Goal: Communication & Community: Answer question/provide support

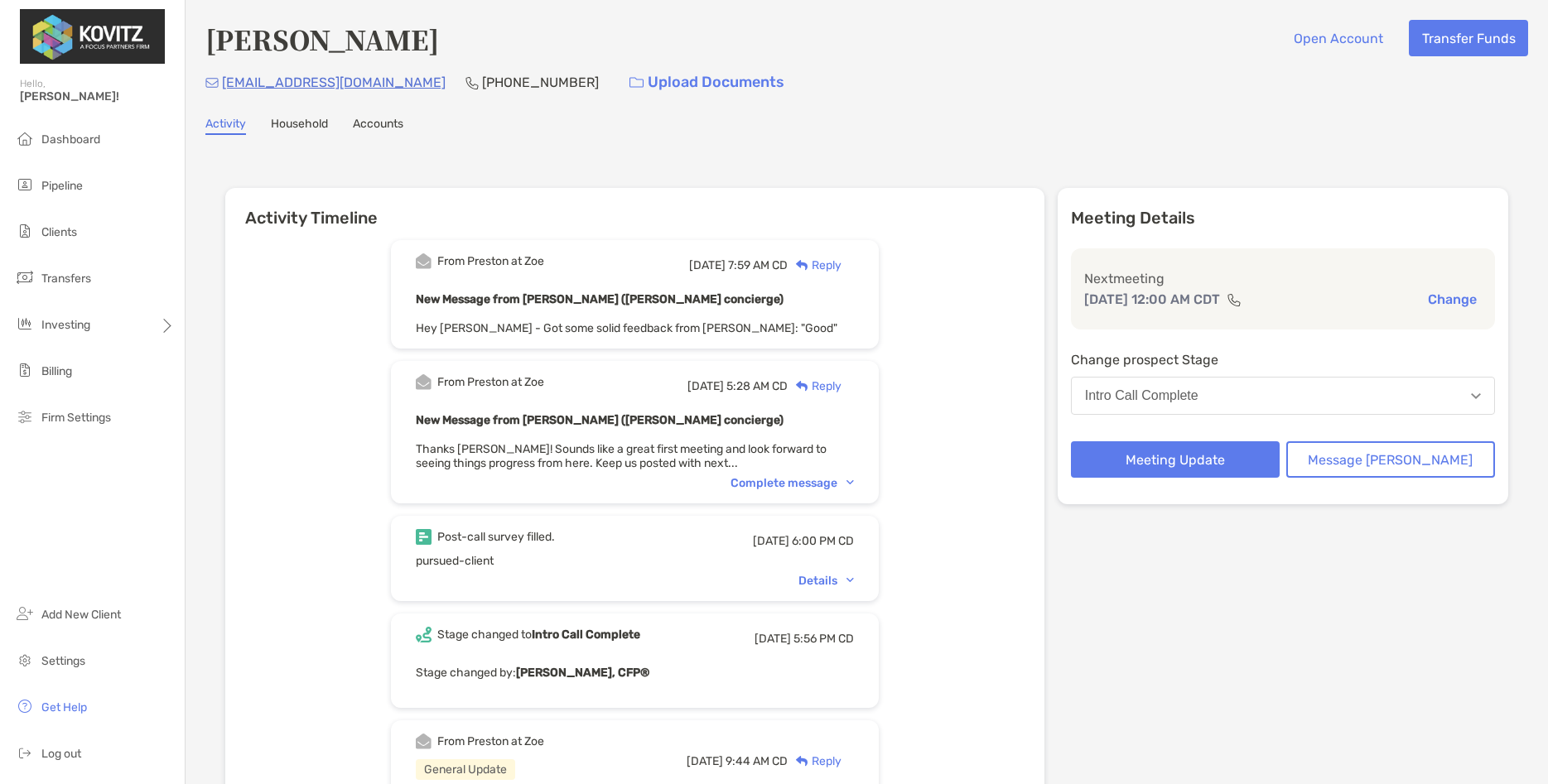
click at [879, 482] on div "From [PERSON_NAME] at [PERSON_NAME][DATE] 5:28 AM CD Reply New Message from [PE…" at bounding box center [635, 432] width 488 height 142
click at [854, 480] on img at bounding box center [850, 482] width 7 height 5
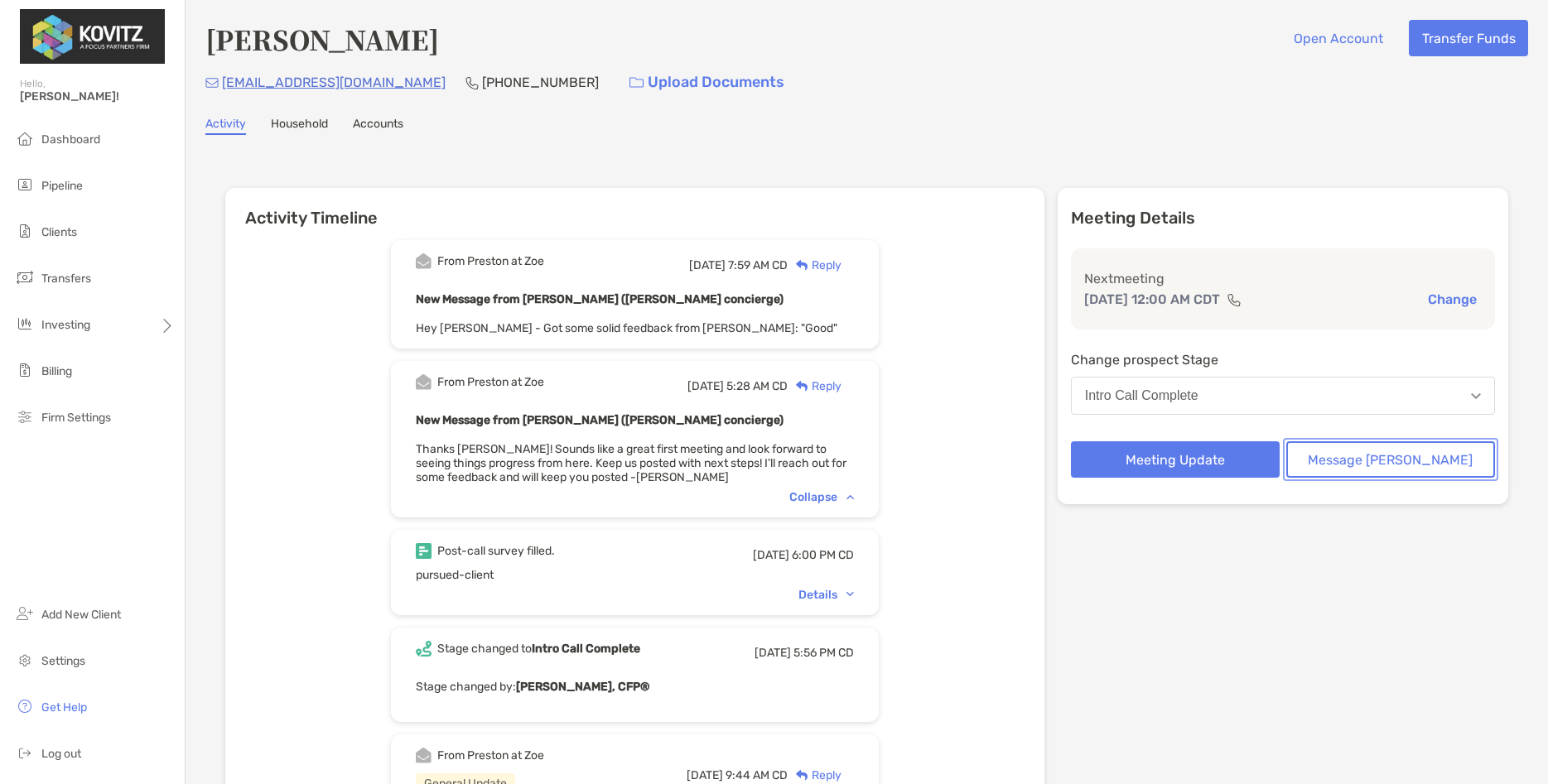
click at [1433, 457] on button "Message [PERSON_NAME]" at bounding box center [1391, 459] width 209 height 36
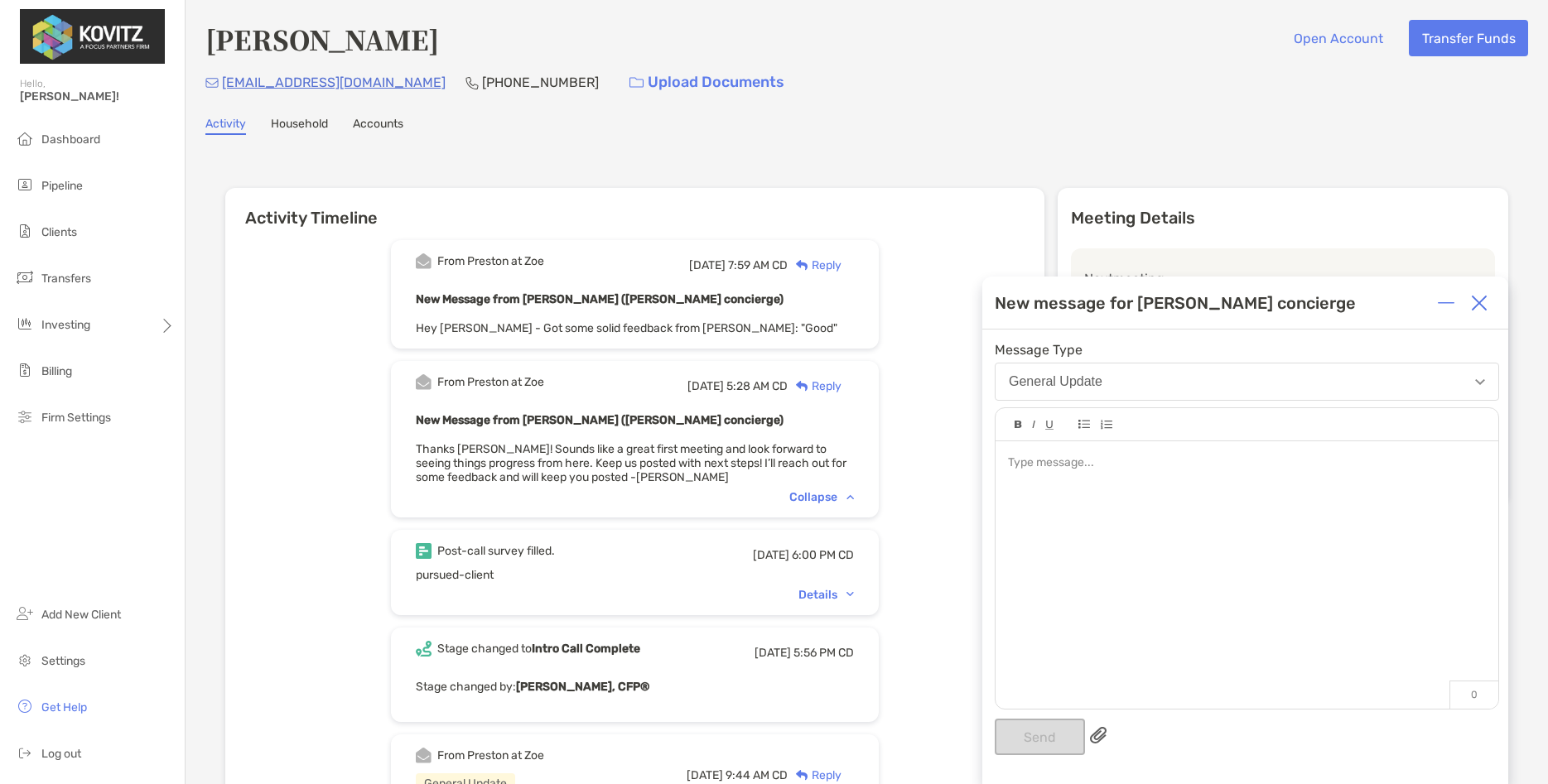
click at [1204, 381] on button "General Update" at bounding box center [1247, 382] width 505 height 38
click at [1245, 663] on div at bounding box center [1247, 567] width 503 height 251
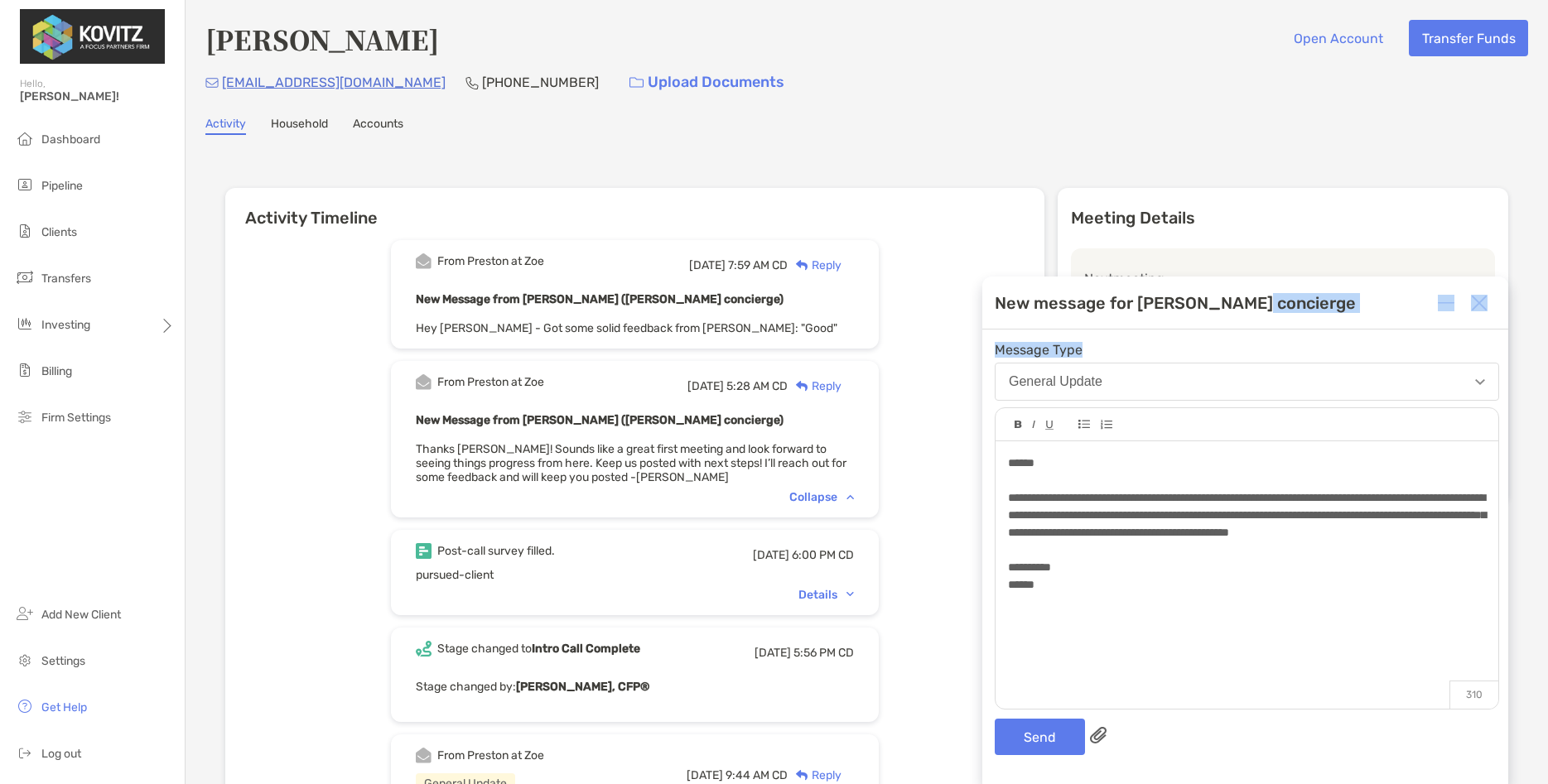
drag, startPoint x: 1318, startPoint y: 295, endPoint x: 1364, endPoint y: 352, distance: 73.2
click at [1306, 384] on div "**********" at bounding box center [1245, 530] width 526 height 507
click at [1449, 301] on img at bounding box center [1446, 304] width 17 height 17
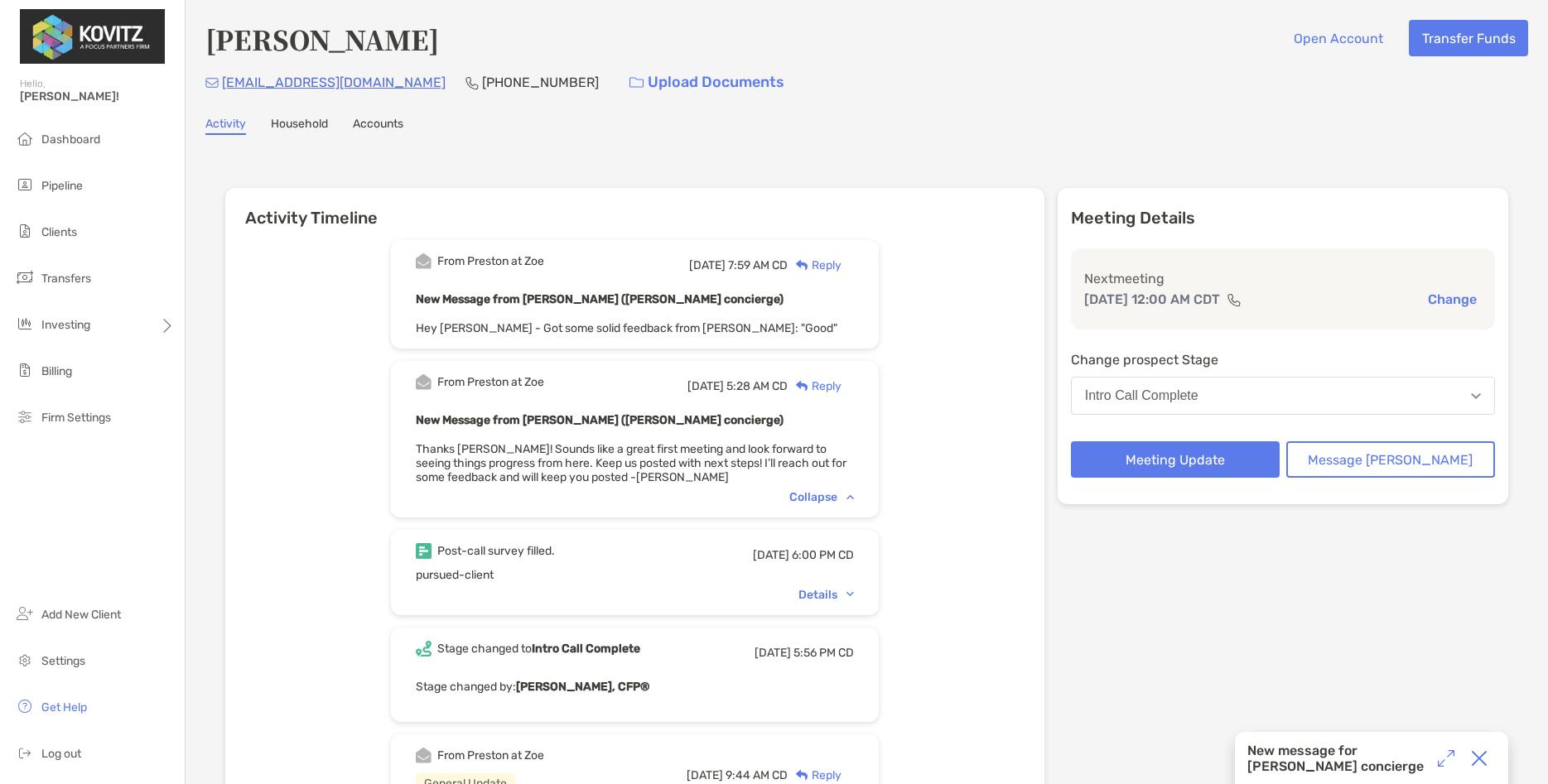
click at [1360, 762] on div "New message for [PERSON_NAME] concierge" at bounding box center [1339, 759] width 183 height 32
click at [1437, 753] on div at bounding box center [1446, 759] width 34 height 34
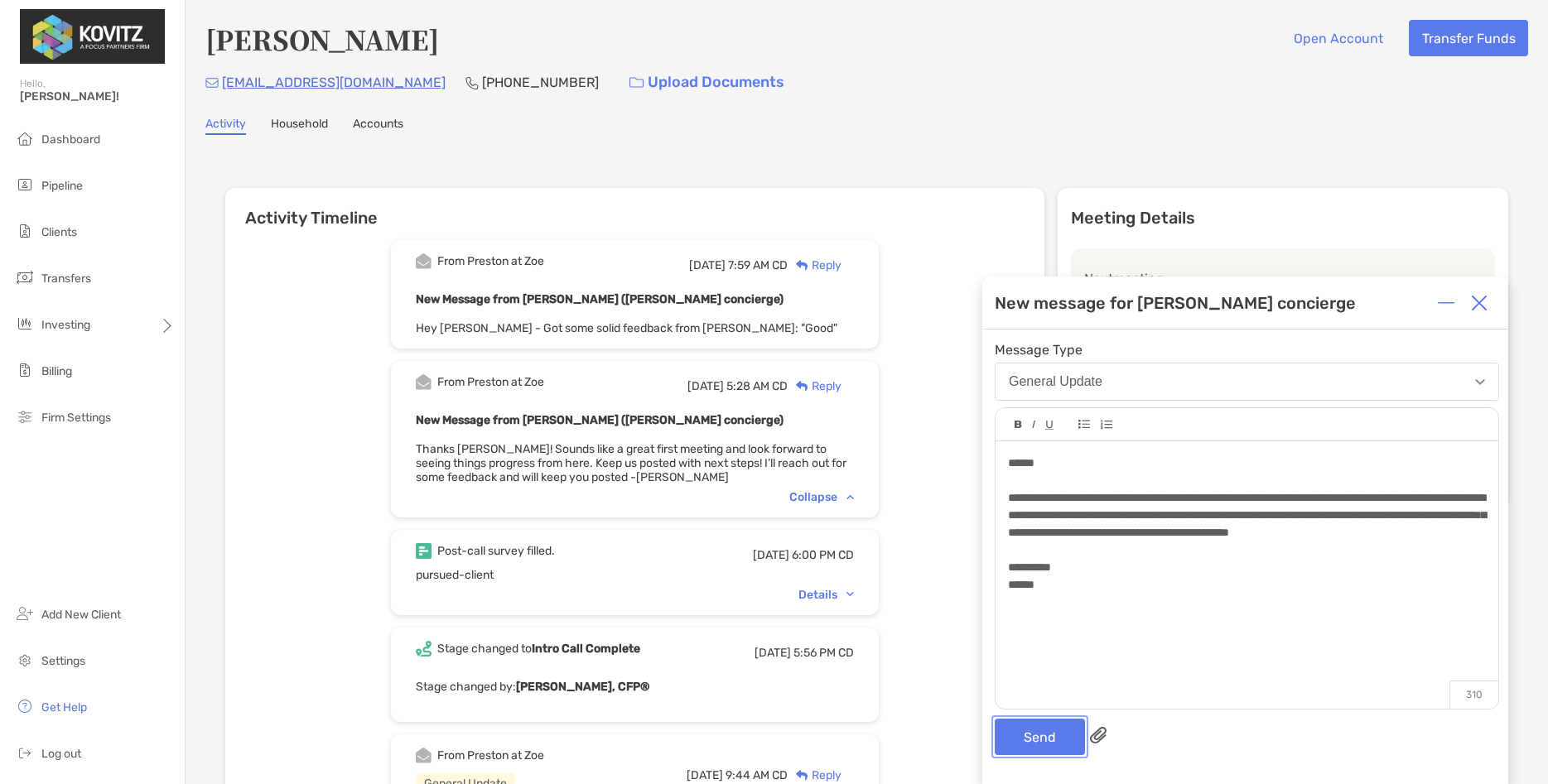
click at [1031, 741] on button "Send" at bounding box center [1039, 737] width 90 height 36
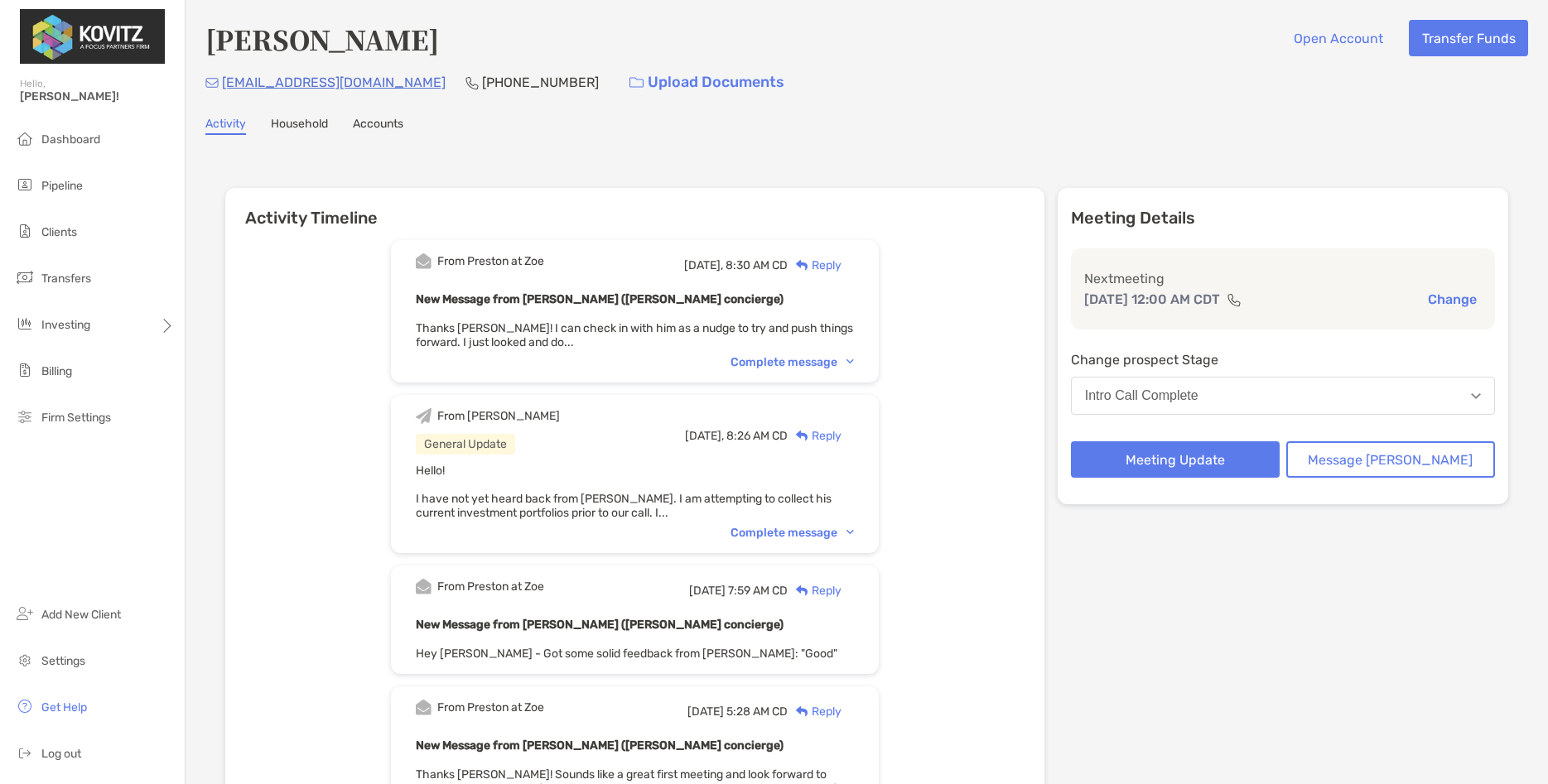
click at [835, 359] on div "Complete message" at bounding box center [793, 362] width 124 height 14
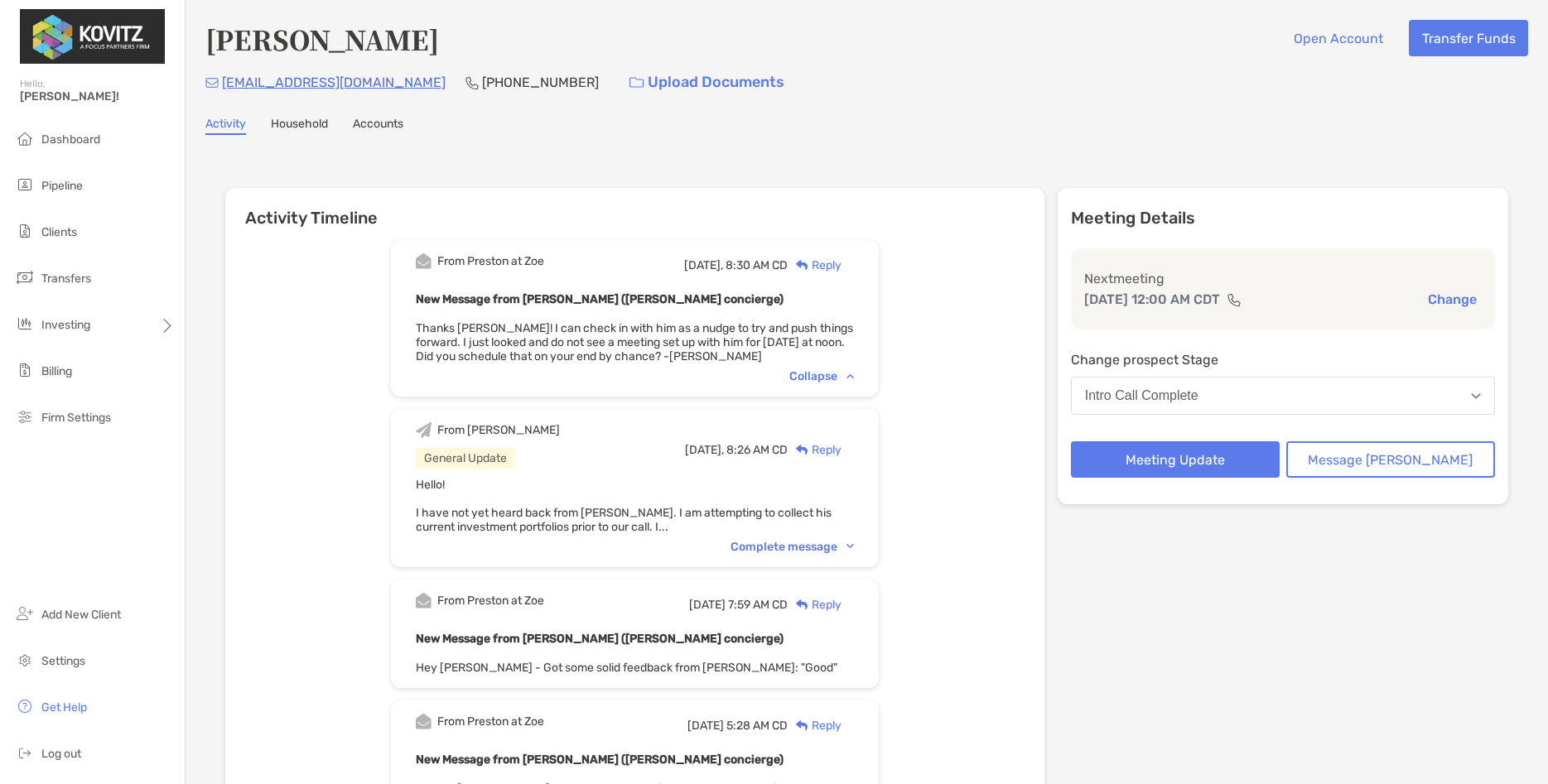
click at [842, 264] on div "Reply" at bounding box center [815, 265] width 54 height 18
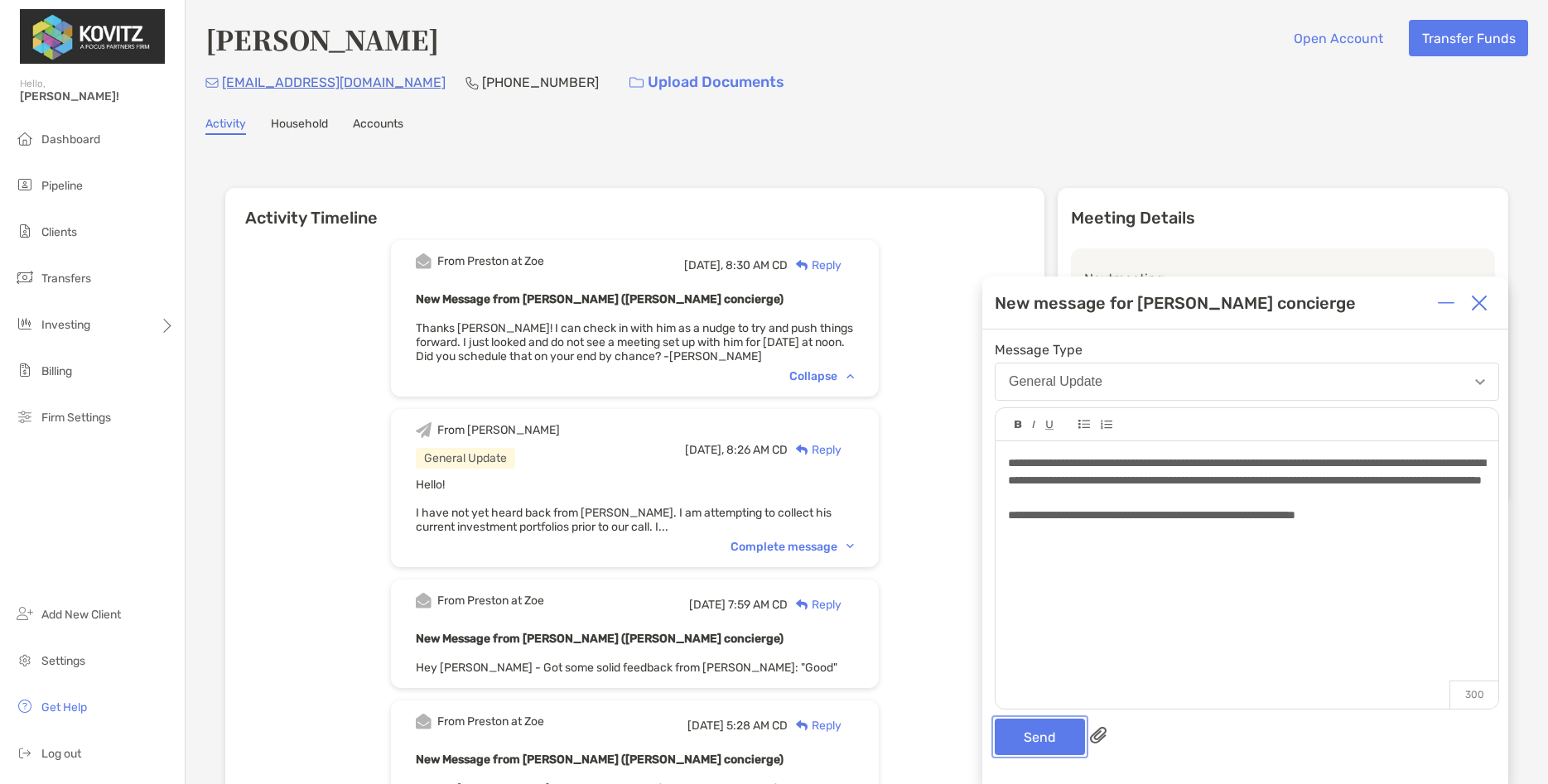
click at [1044, 734] on button "Send" at bounding box center [1039, 737] width 90 height 36
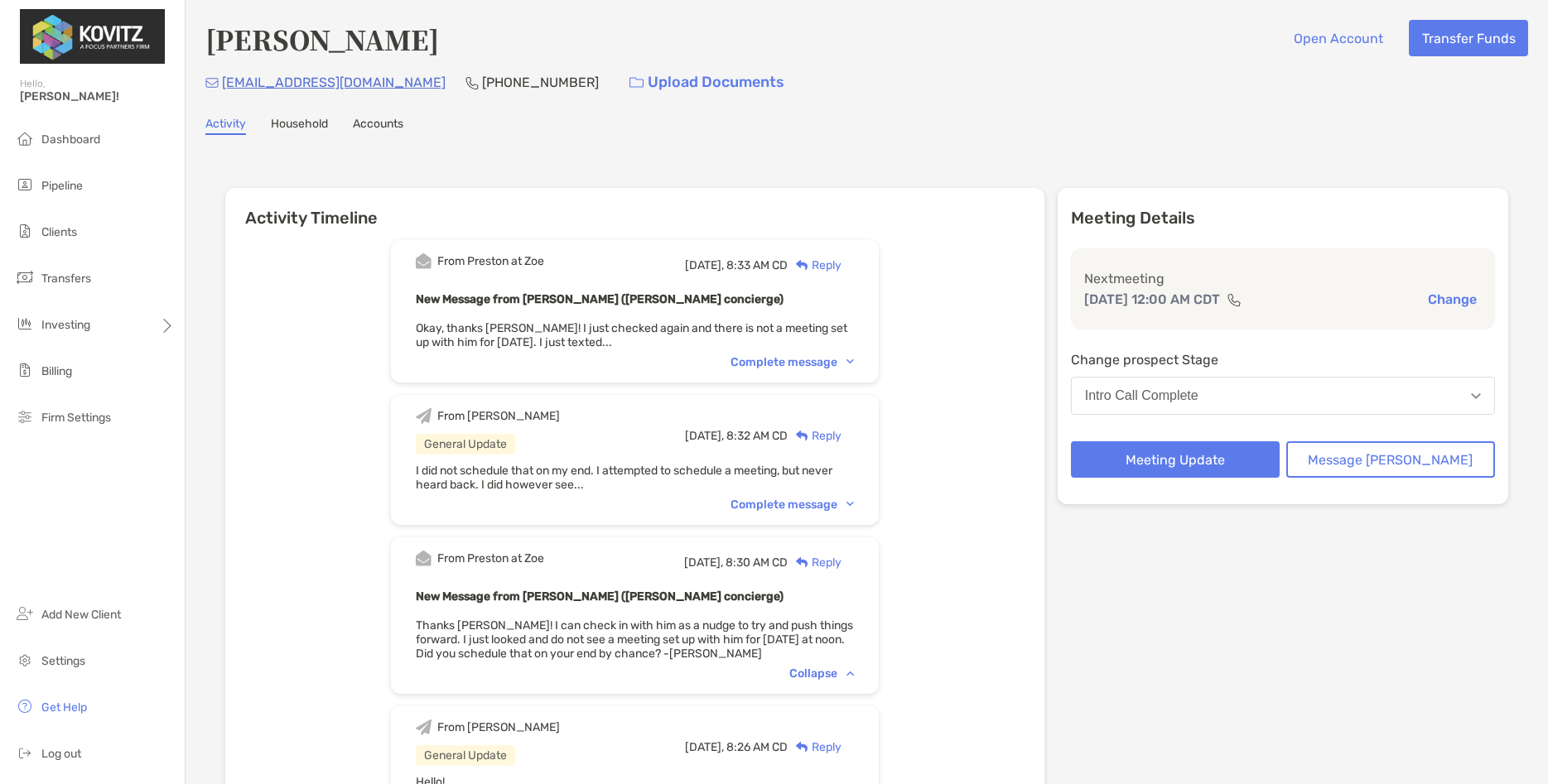
click at [842, 269] on div "Reply" at bounding box center [815, 265] width 54 height 18
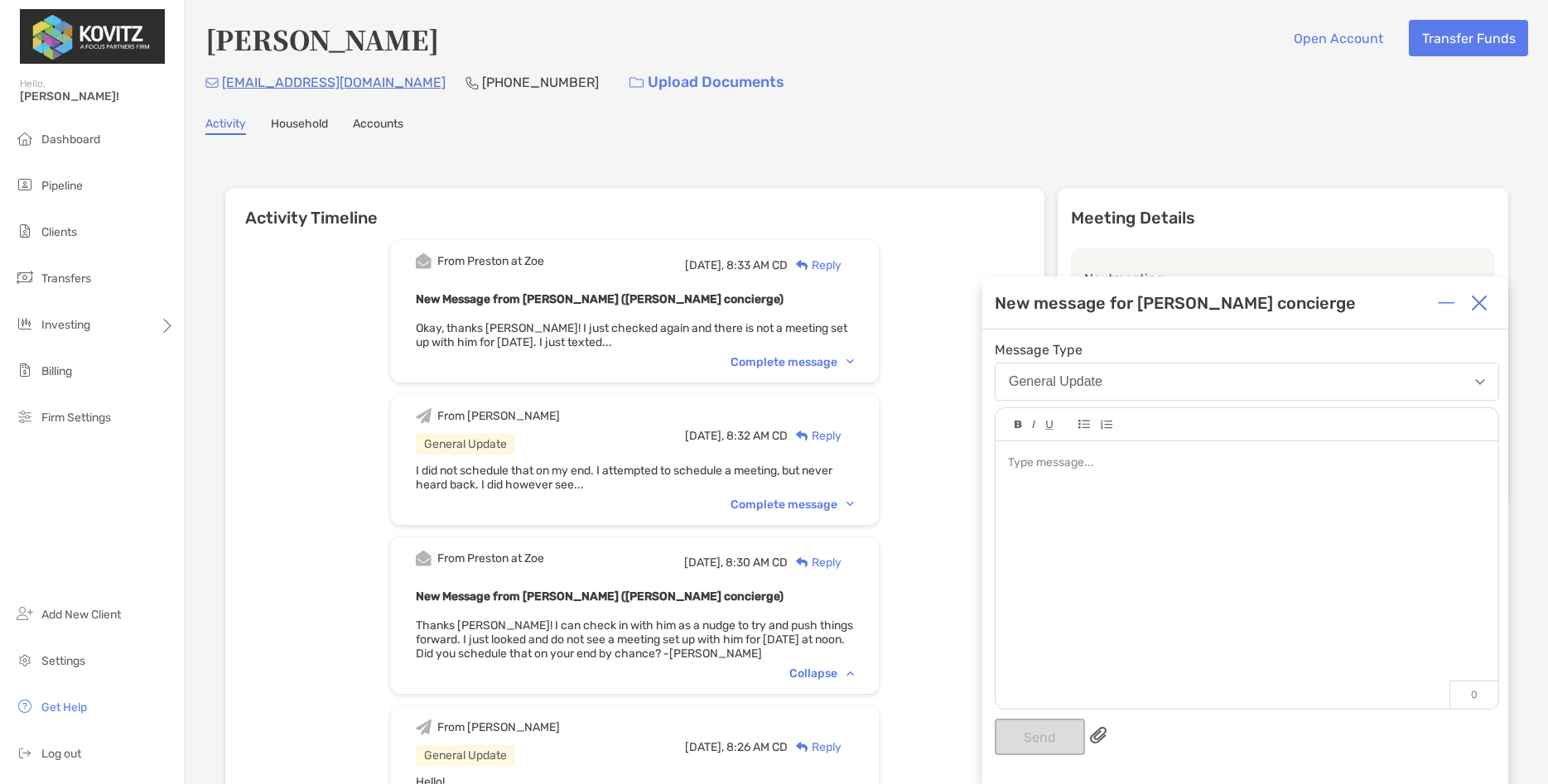
click at [1087, 489] on div at bounding box center [1247, 567] width 503 height 251
click at [854, 364] on div "Complete message" at bounding box center [793, 362] width 124 height 14
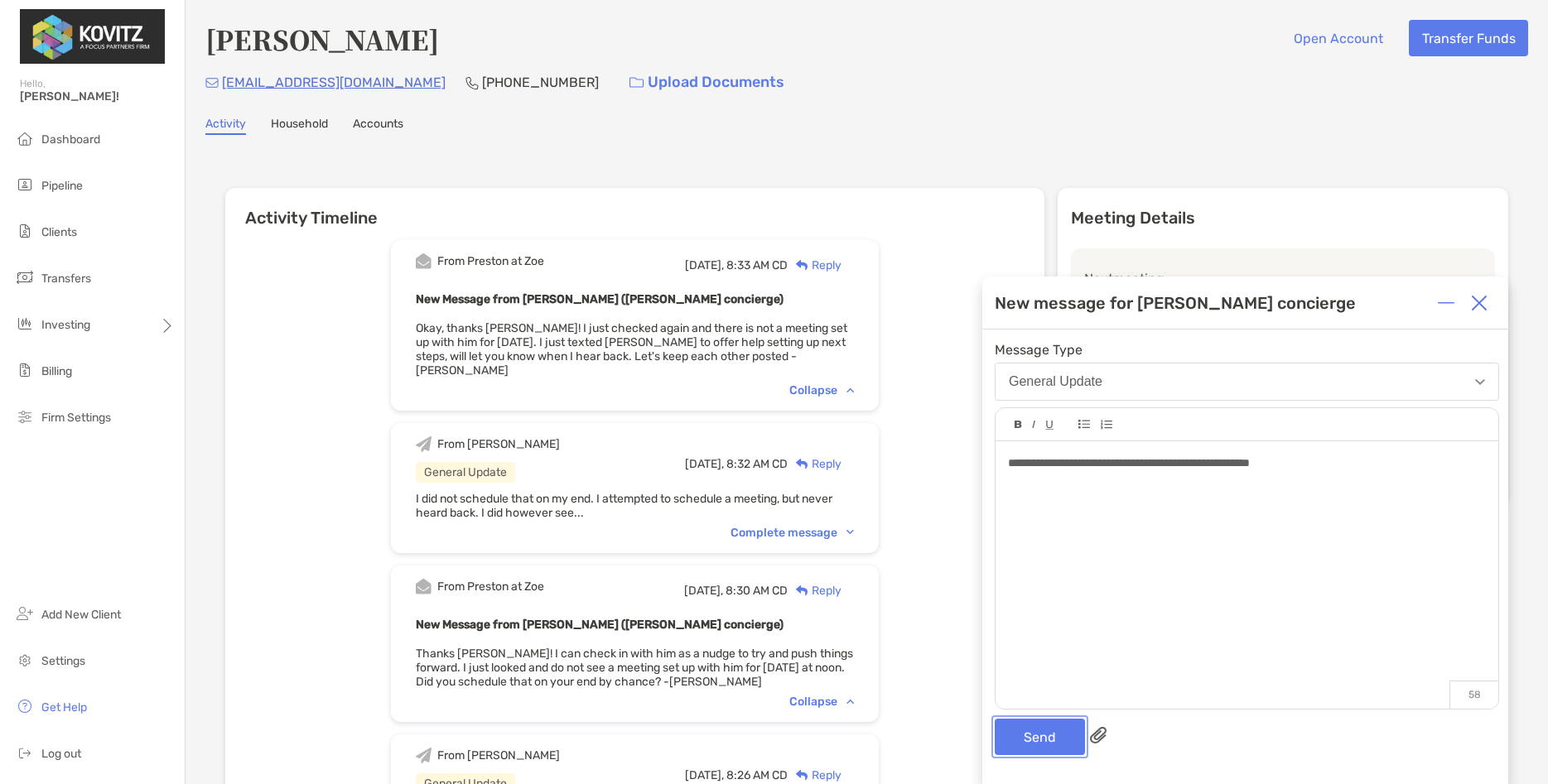
click at [1052, 737] on button "Send" at bounding box center [1039, 737] width 90 height 36
